Goal: Task Accomplishment & Management: Manage account settings

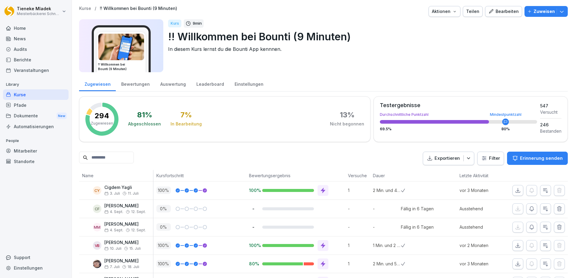
click at [33, 96] on div "Kurse" at bounding box center [36, 94] width 66 height 11
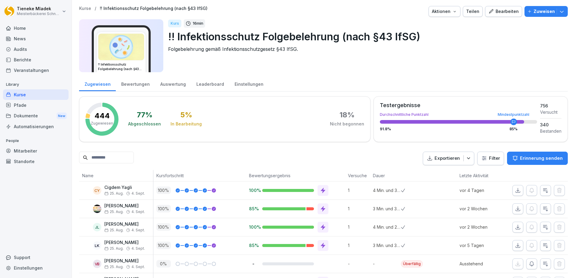
click at [536, 157] on p "Erinnerung senden" at bounding box center [541, 158] width 43 height 7
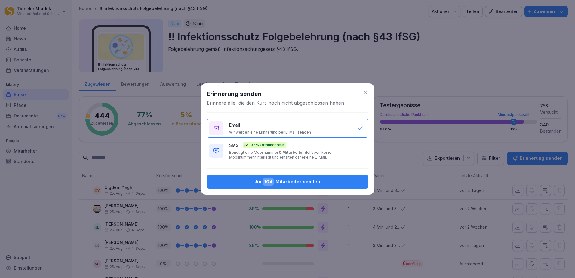
click at [286, 182] on div "An 104 Mitarbeiter senden" at bounding box center [287, 182] width 152 height 8
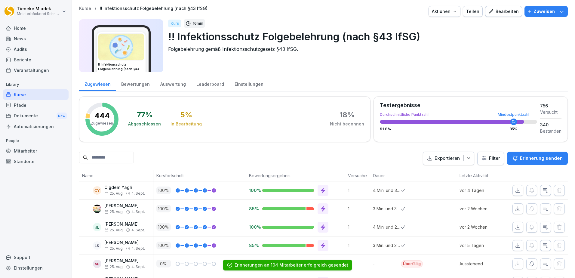
click at [20, 97] on div "Kurse" at bounding box center [36, 94] width 66 height 11
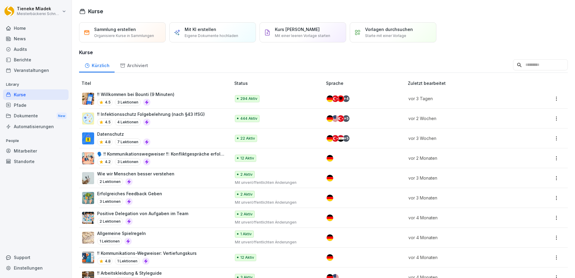
click at [126, 135] on p "Datenschutz" at bounding box center [123, 134] width 53 height 6
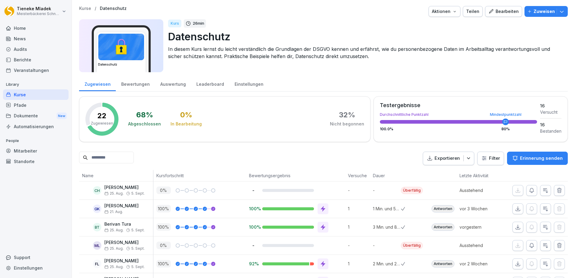
scroll to position [150, 0]
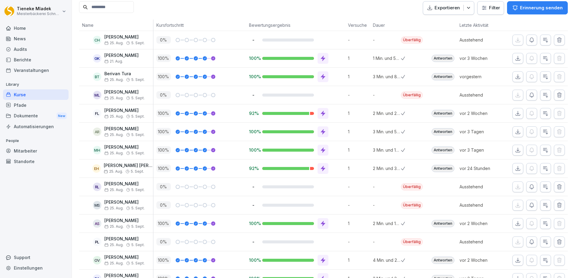
click at [97, 39] on div "CH" at bounding box center [97, 40] width 8 height 8
click at [125, 41] on p "25. Aug. 5. Sept." at bounding box center [124, 43] width 40 height 4
click at [545, 38] on button "button" at bounding box center [545, 40] width 11 height 11
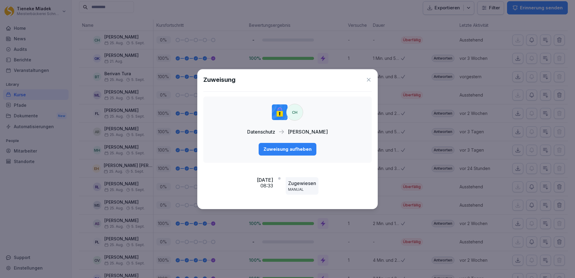
click at [370, 78] on icon at bounding box center [369, 80] width 6 height 6
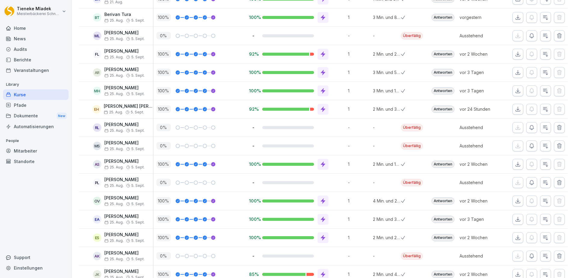
scroll to position [51, 0]
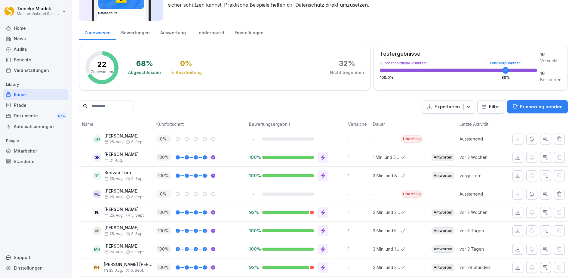
click at [113, 142] on span "25. Aug." at bounding box center [113, 142] width 19 height 4
click at [24, 152] on div "Mitarbeiter" at bounding box center [36, 151] width 66 height 11
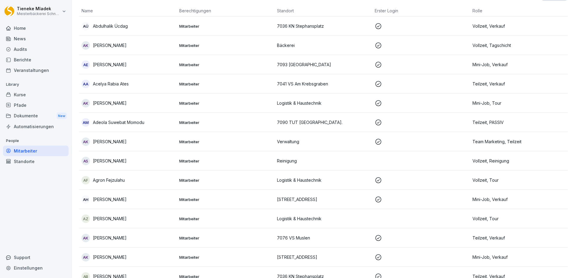
scroll to position [6, 0]
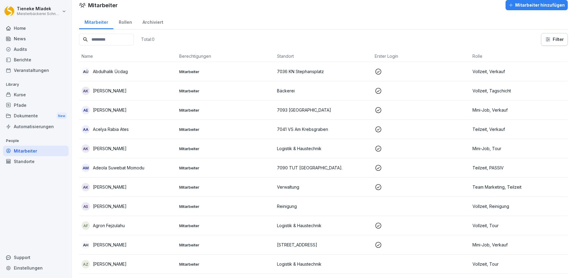
click at [103, 42] on input at bounding box center [106, 40] width 55 height 12
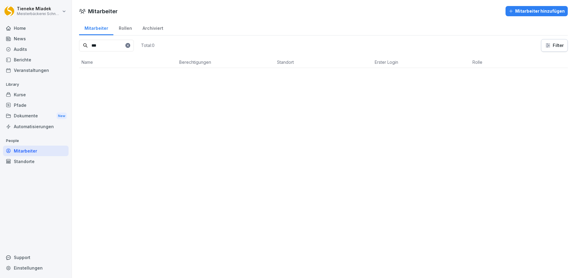
scroll to position [0, 0]
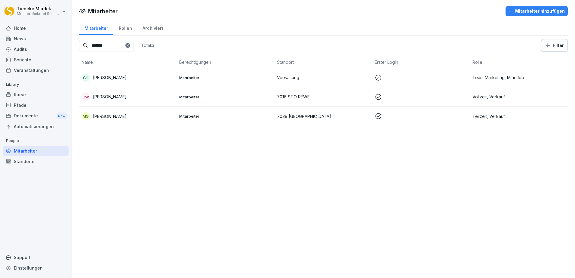
type input "*******"
click at [108, 77] on p "[PERSON_NAME]" at bounding box center [110, 77] width 34 height 6
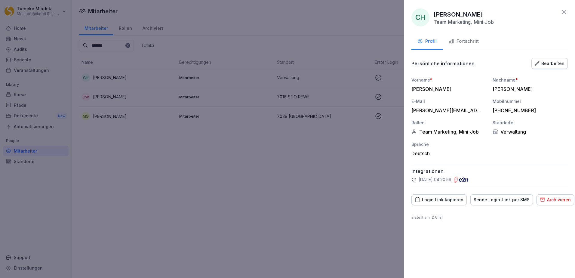
click at [460, 39] on div "Fortschritt" at bounding box center [464, 41] width 30 height 7
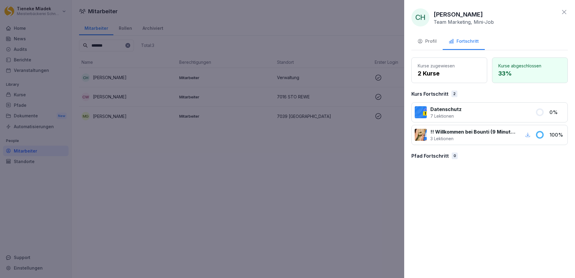
click at [562, 12] on icon at bounding box center [564, 11] width 7 height 7
